Goal: Task Accomplishment & Management: Manage account settings

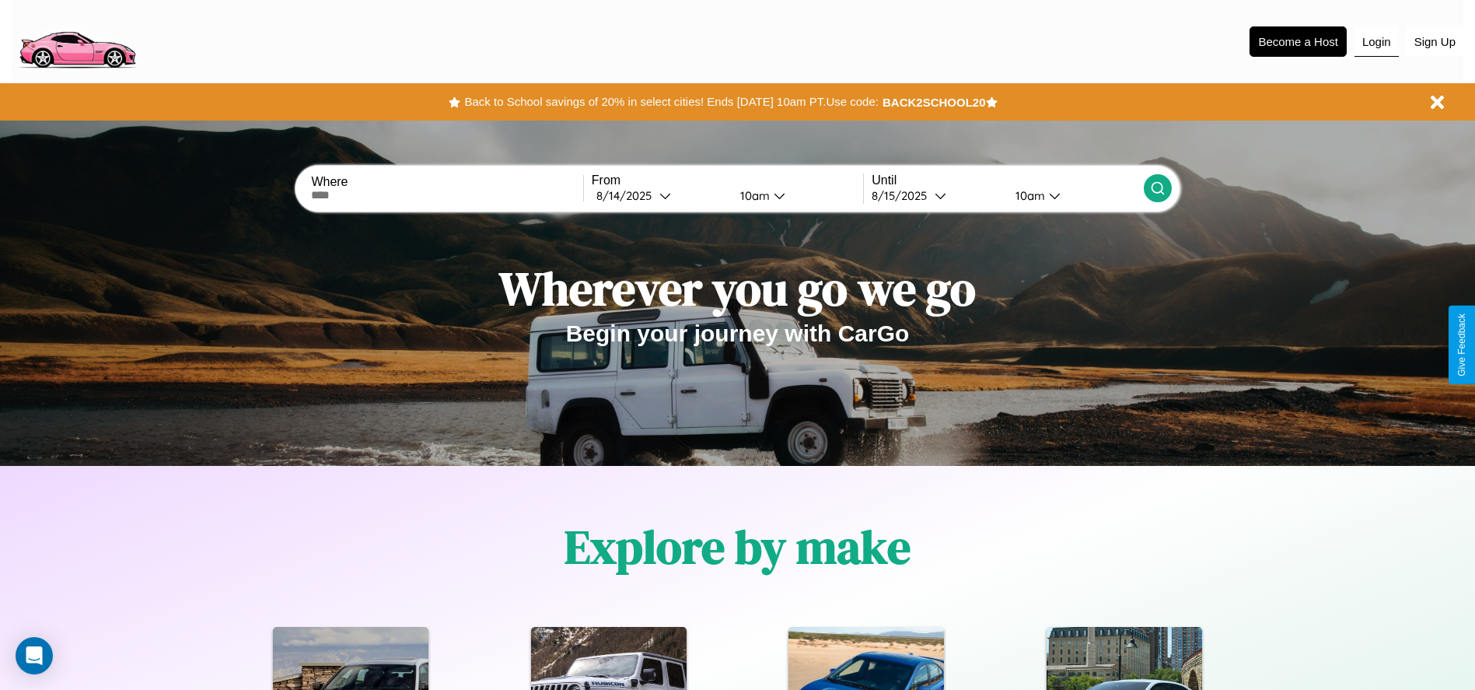
click at [1376, 41] on button "Login" at bounding box center [1376, 42] width 44 height 30
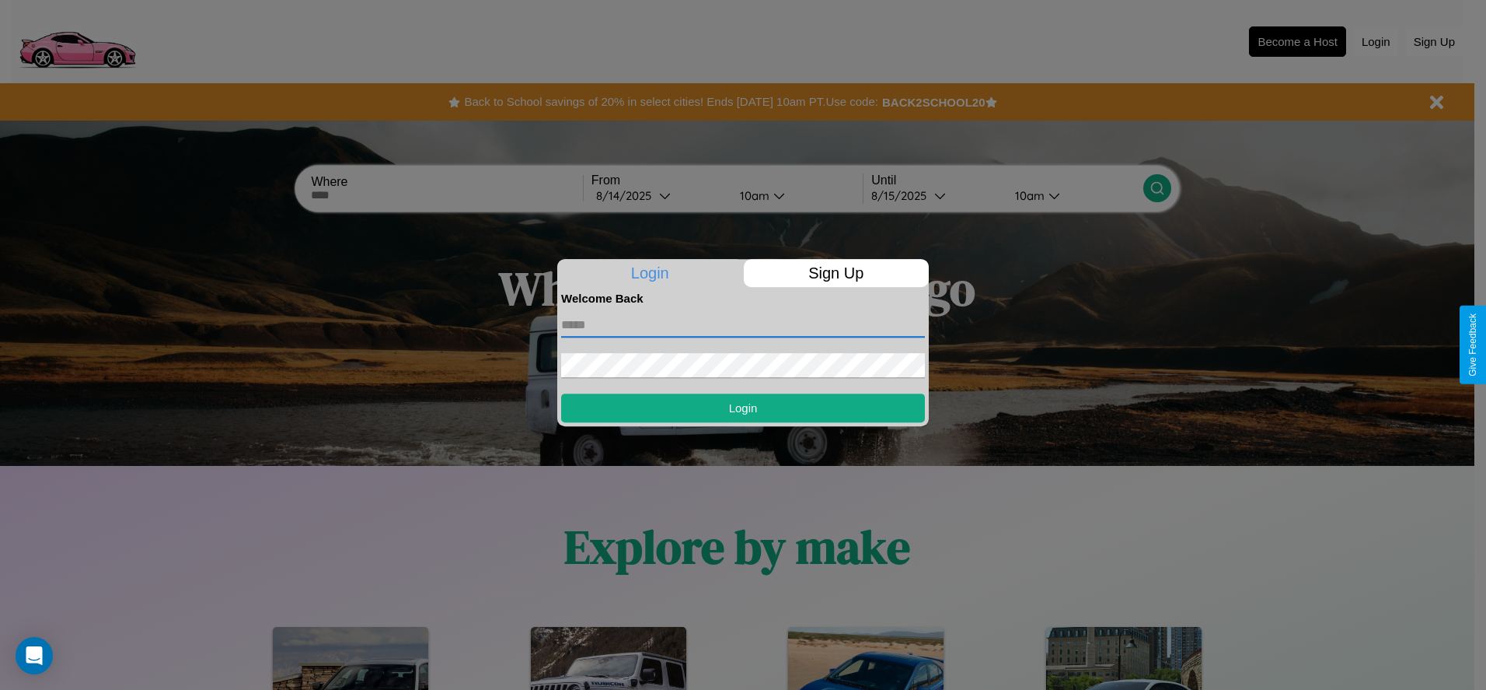
click at [743, 324] on input "text" at bounding box center [743, 325] width 364 height 25
type input "**********"
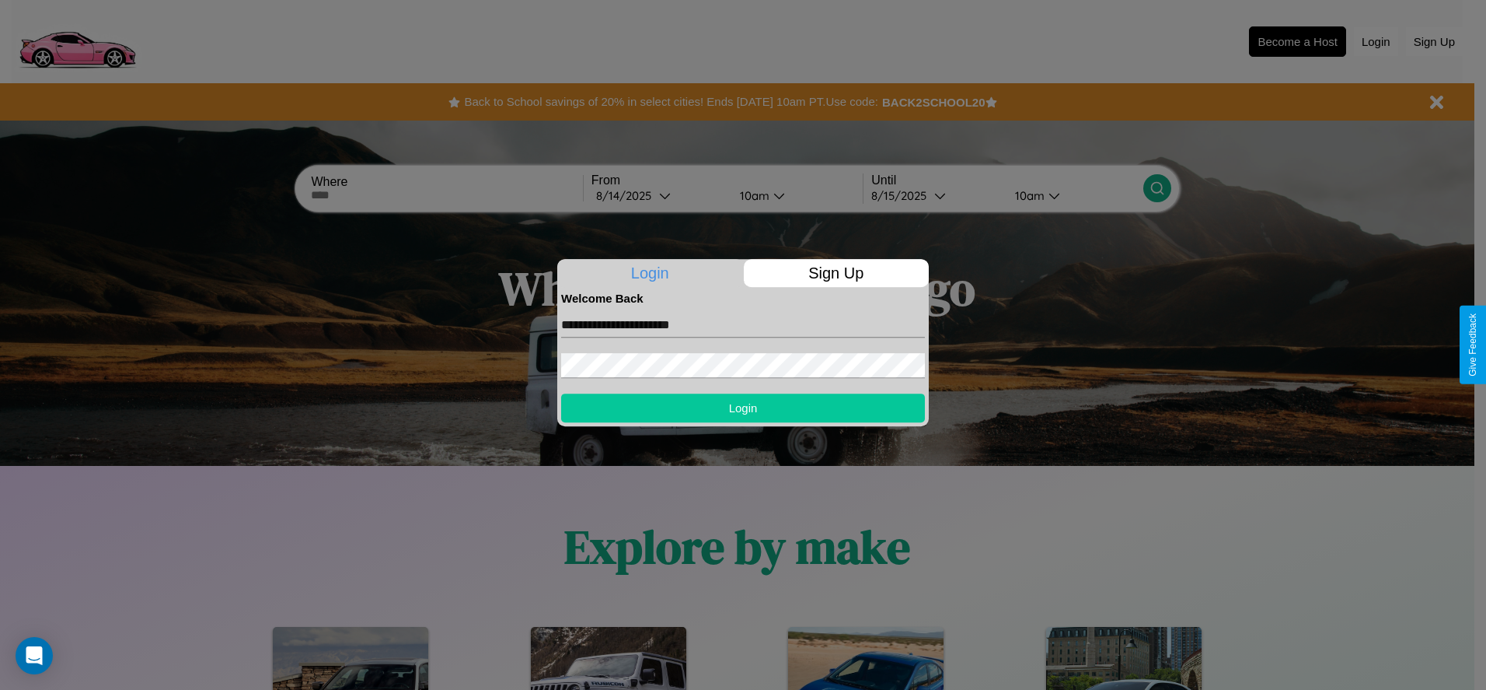
click at [743, 407] on button "Login" at bounding box center [743, 407] width 364 height 29
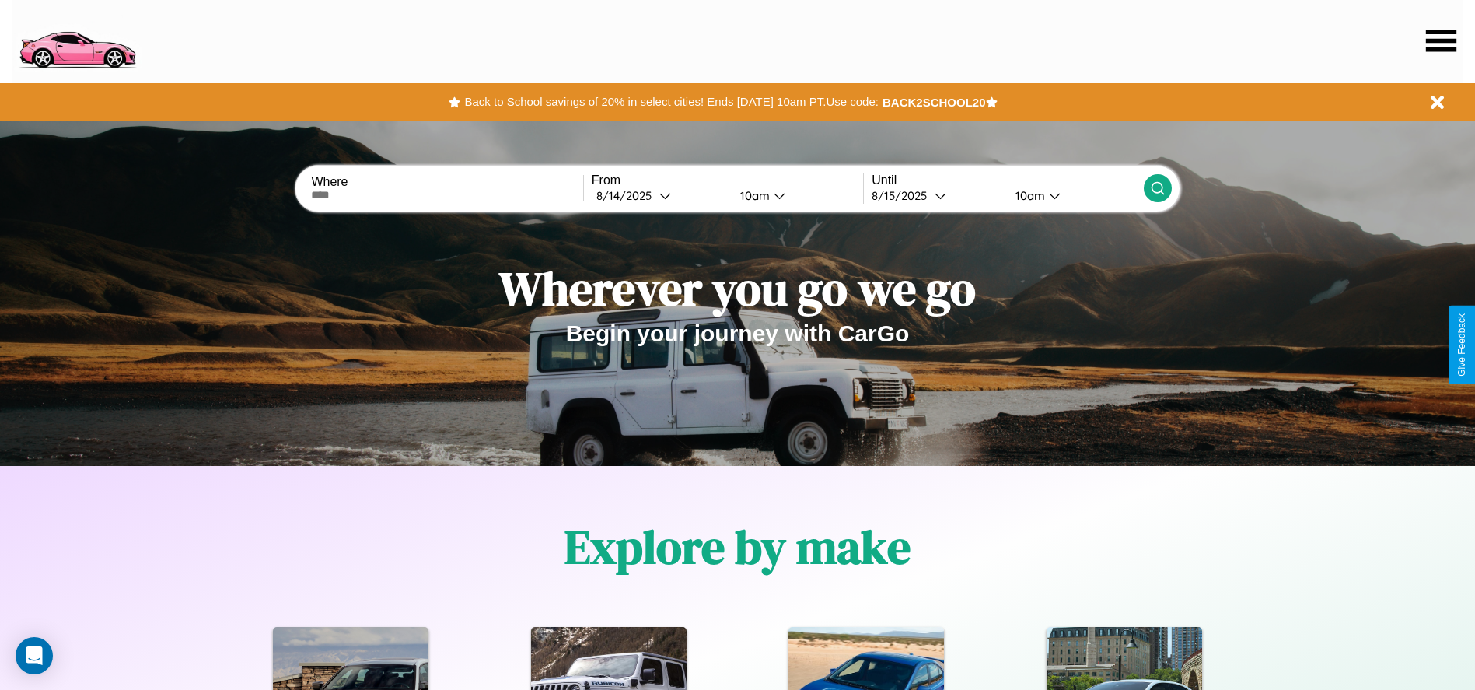
click at [1441, 40] on icon at bounding box center [1441, 41] width 30 height 22
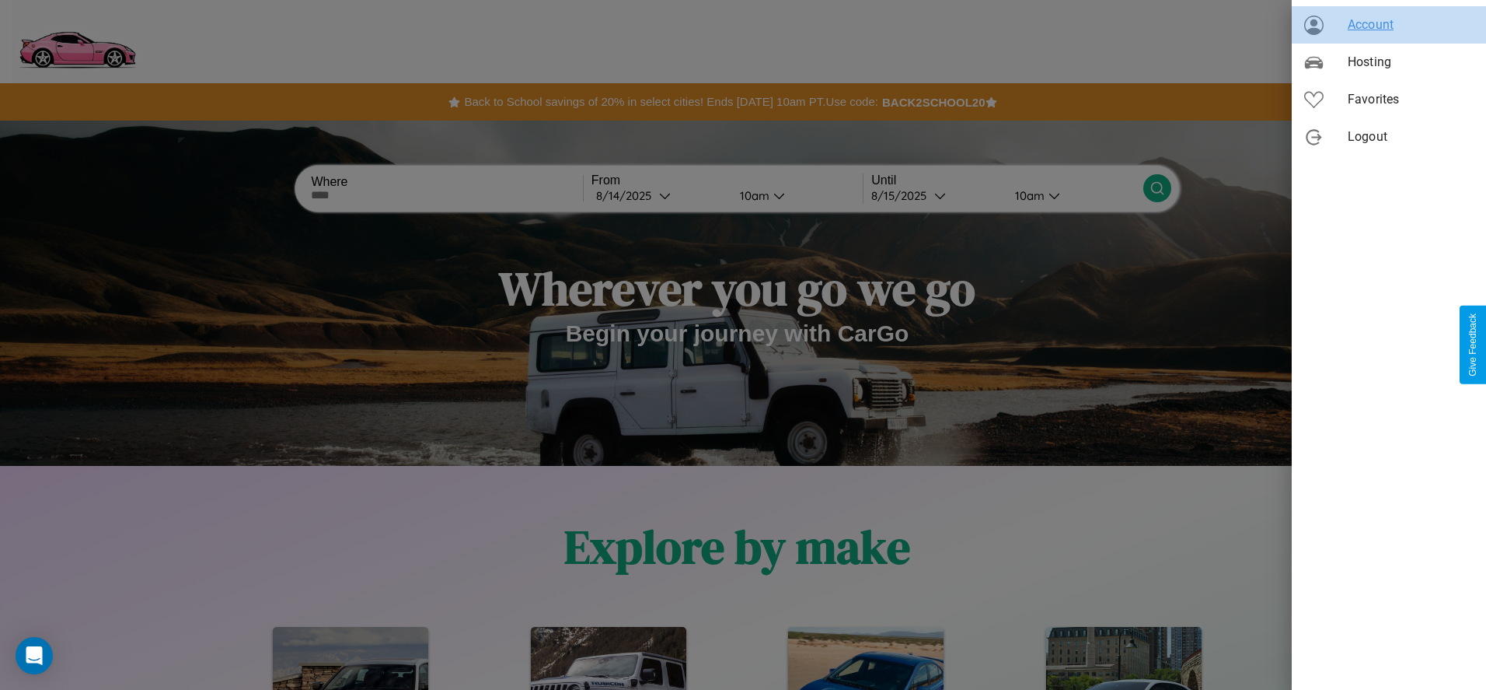
click at [1389, 25] on span "Account" at bounding box center [1411, 25] width 126 height 19
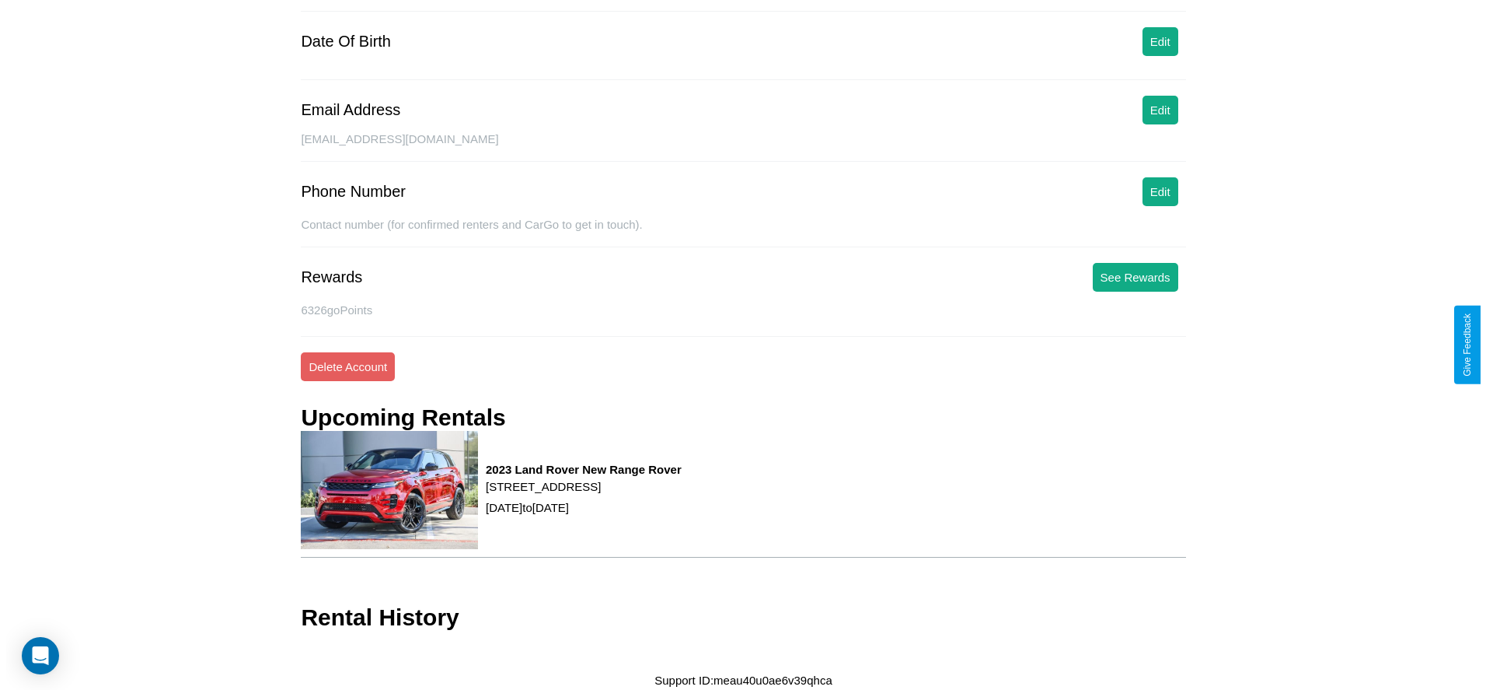
scroll to position [189, 0]
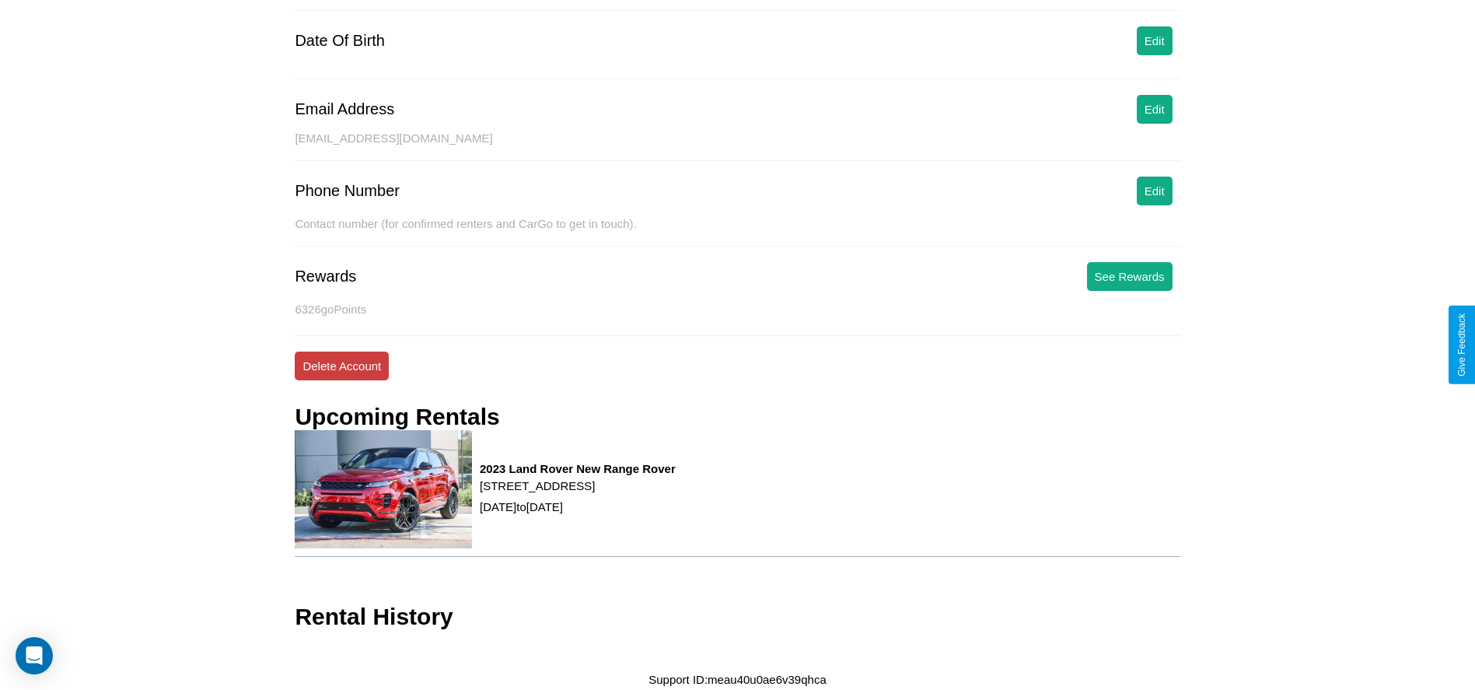
click at [341, 365] on button "Delete Account" at bounding box center [342, 365] width 94 height 29
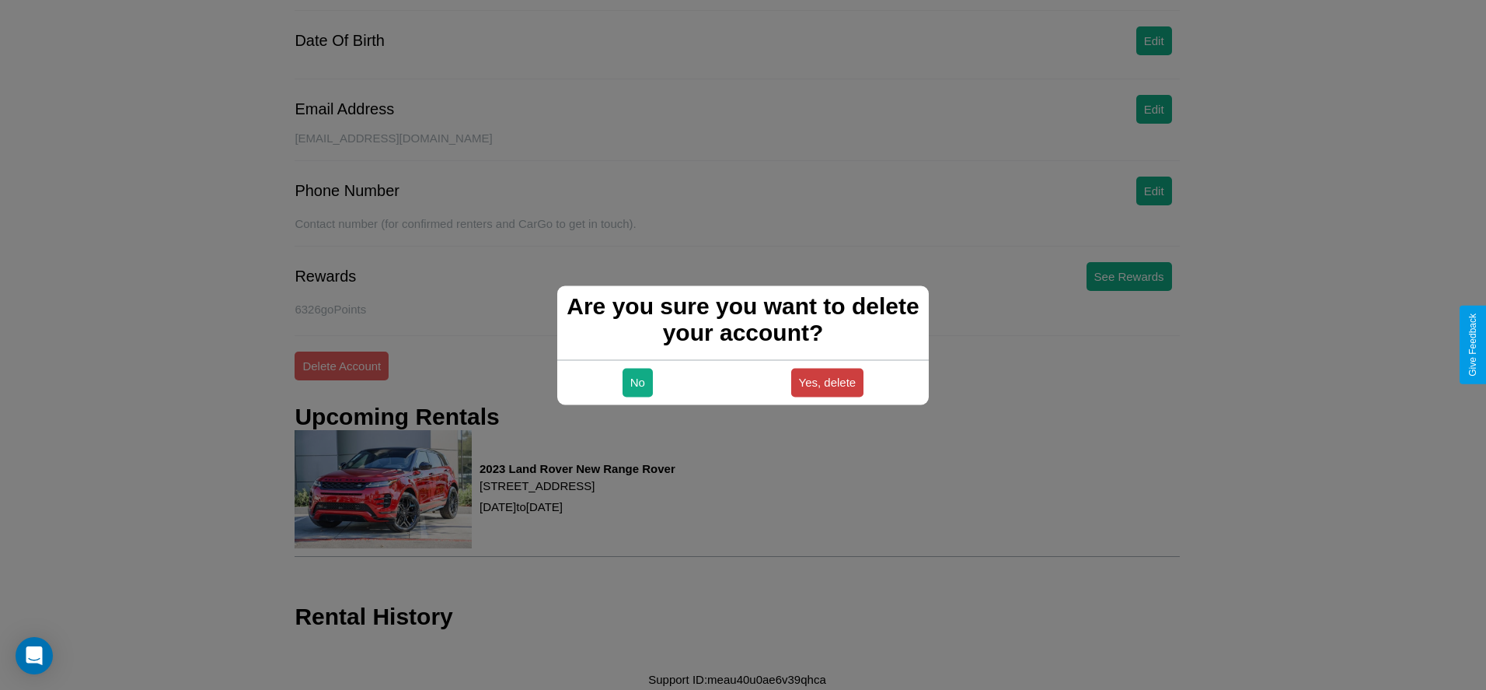
click at [827, 382] on button "Yes, delete" at bounding box center [827, 382] width 73 height 29
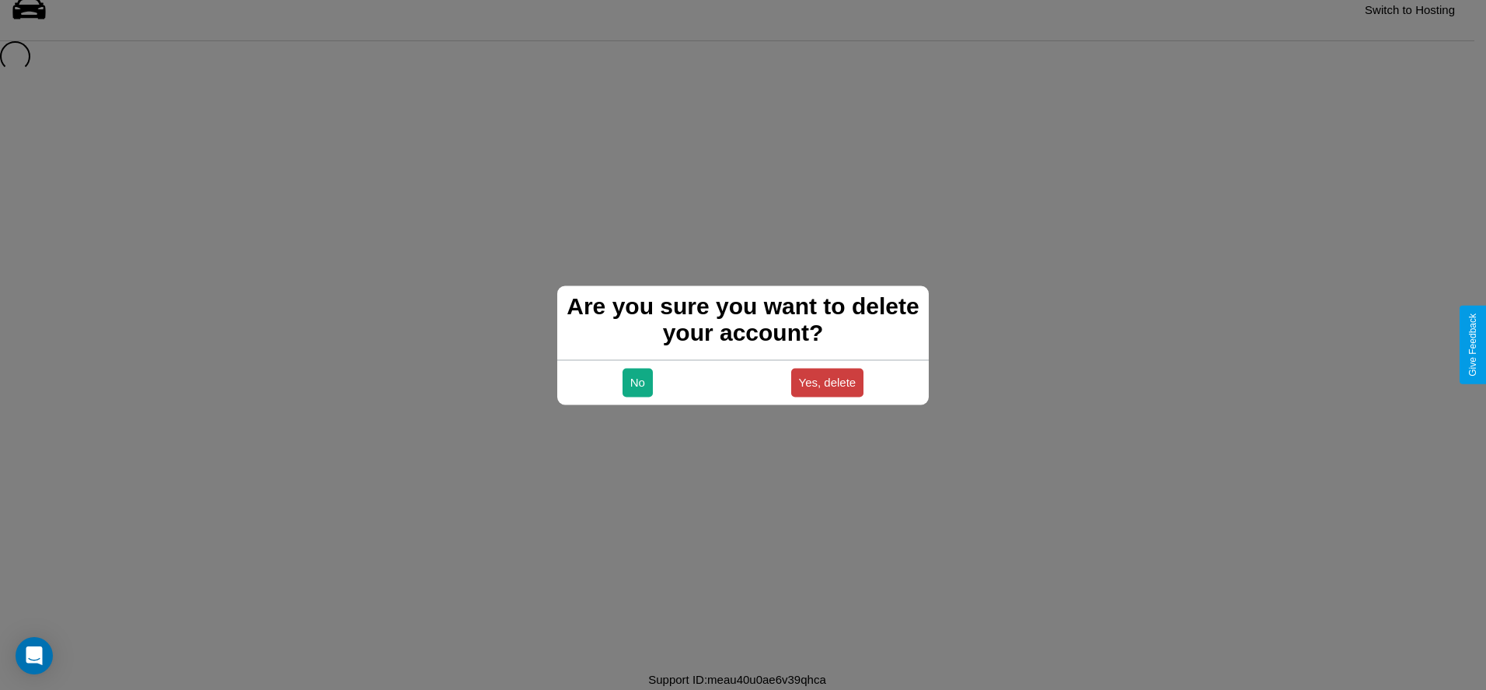
scroll to position [21, 0]
